Goal: Task Accomplishment & Management: Complete application form

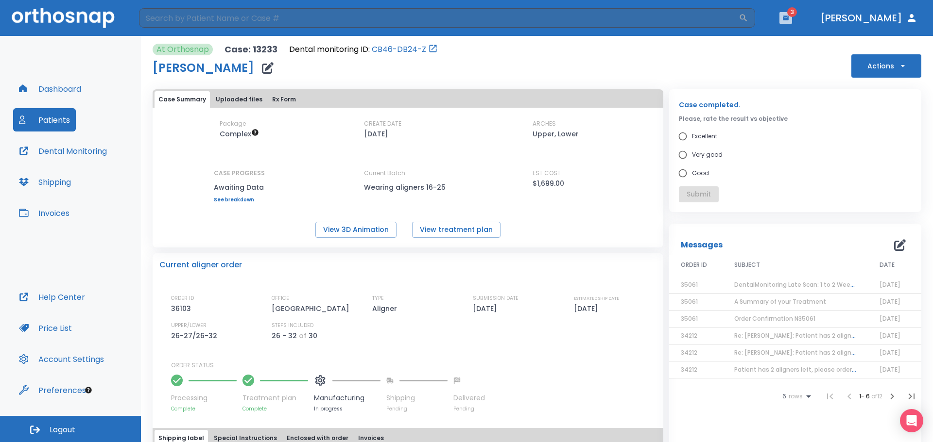
click at [788, 19] on icon "button" at bounding box center [785, 18] width 6 height 4
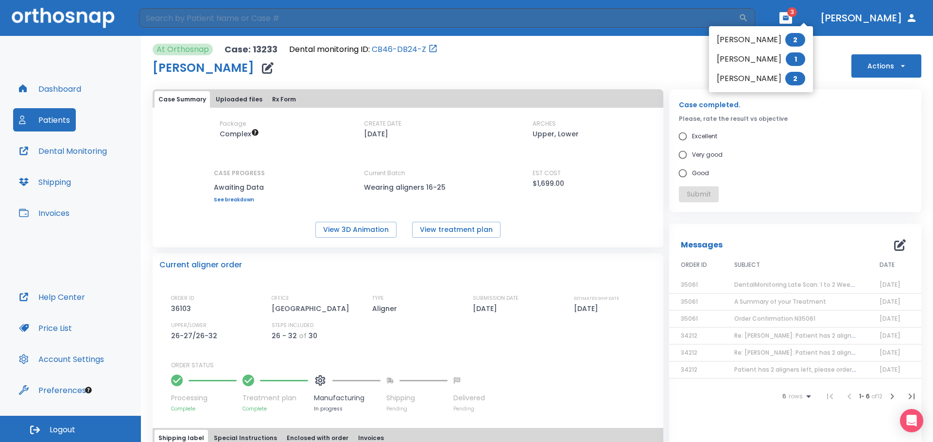
click at [562, 63] on div at bounding box center [466, 221] width 933 height 442
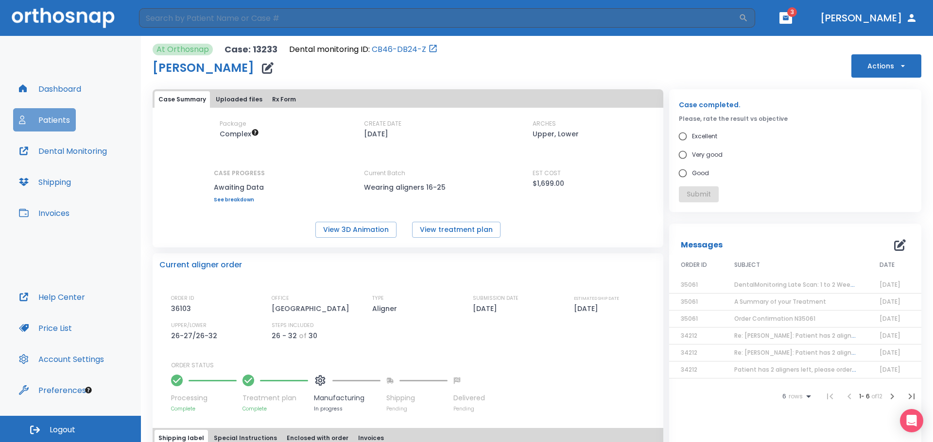
click at [55, 115] on button "Patients" at bounding box center [44, 119] width 63 height 23
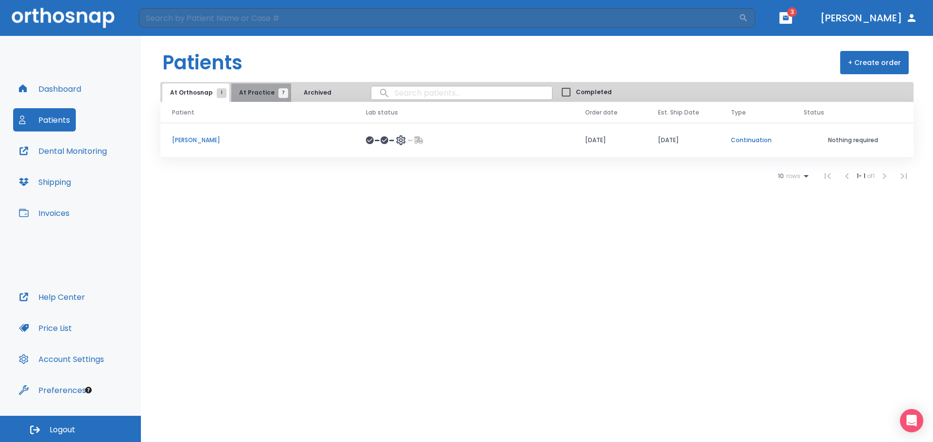
click at [261, 90] on span "At Practice 7" at bounding box center [261, 92] width 44 height 9
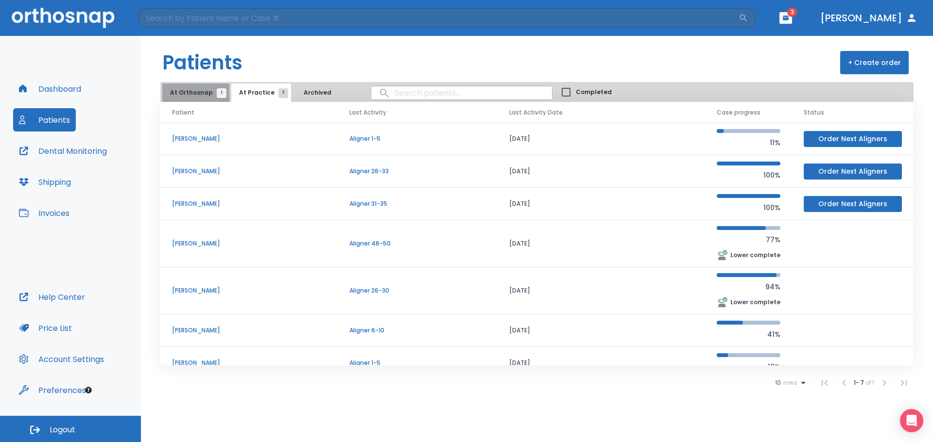
click at [199, 92] on span "At Orthosnap 1" at bounding box center [195, 92] width 51 height 9
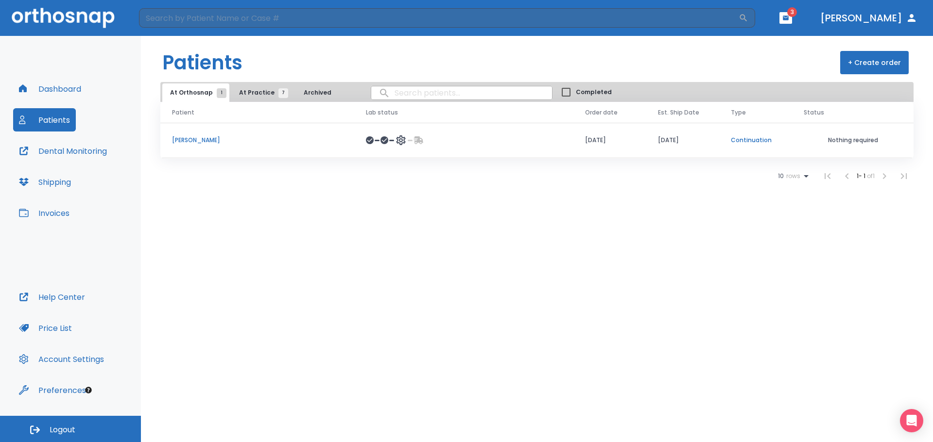
click at [260, 93] on span "At Practice 7" at bounding box center [261, 92] width 44 height 9
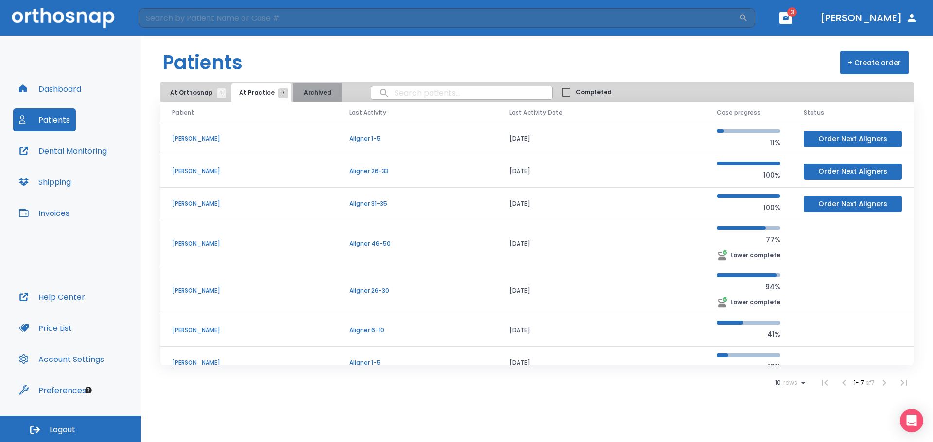
click at [299, 93] on button "Archived" at bounding box center [317, 93] width 49 height 18
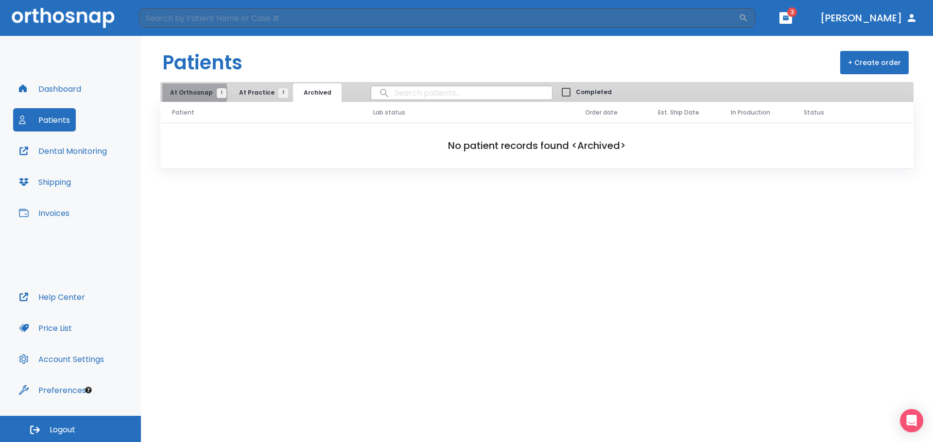
click at [177, 93] on span "At Orthosnap 1" at bounding box center [195, 92] width 51 height 9
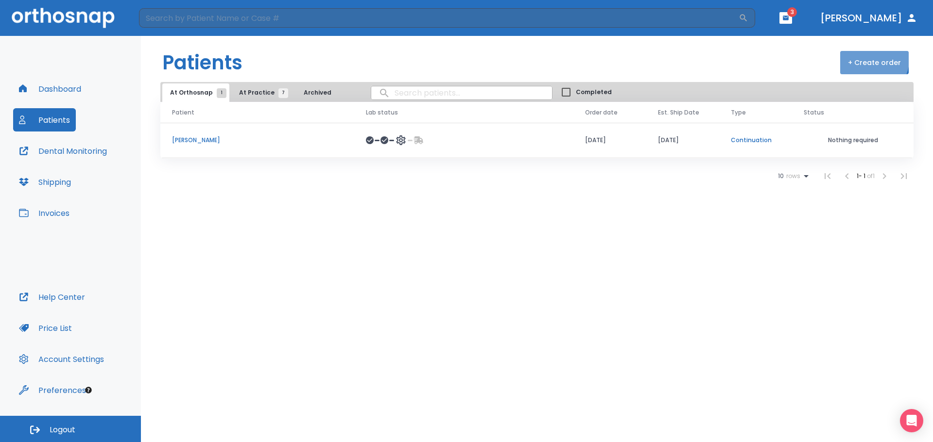
click at [863, 57] on button "+ Create order" at bounding box center [874, 62] width 68 height 23
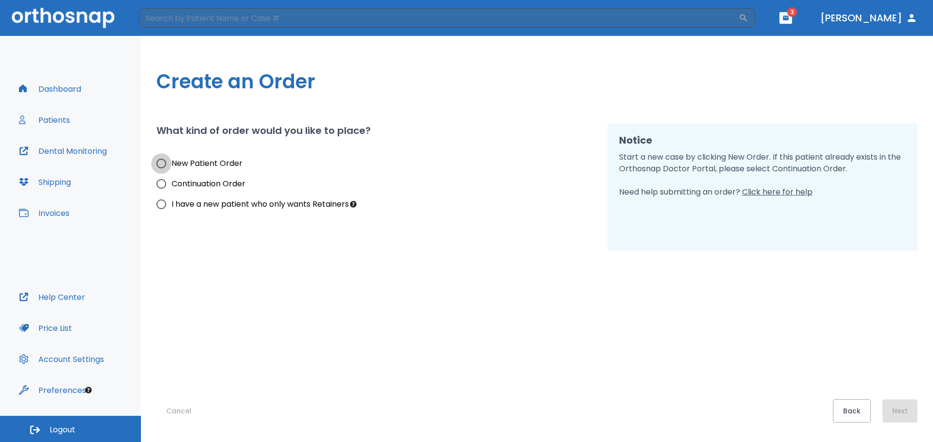
click at [165, 164] on input "New Patient Order" at bounding box center [161, 163] width 20 height 20
radio input "true"
